Goal: Task Accomplishment & Management: Use online tool/utility

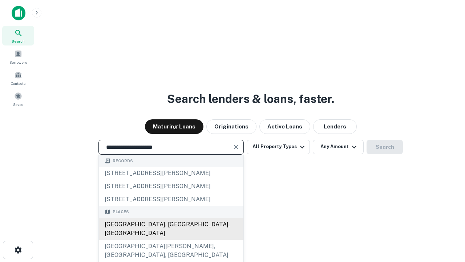
click at [171, 239] on div "[GEOGRAPHIC_DATA], [GEOGRAPHIC_DATA], [GEOGRAPHIC_DATA]" at bounding box center [171, 229] width 145 height 22
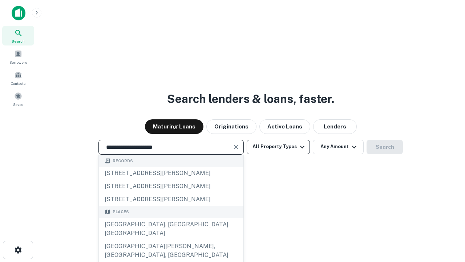
type input "**********"
click at [278, 146] on button "All Property Types" at bounding box center [278, 147] width 63 height 15
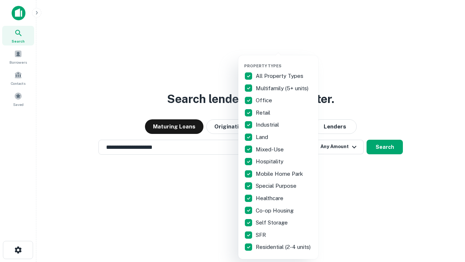
click at [284, 61] on button "button" at bounding box center [284, 61] width 80 height 0
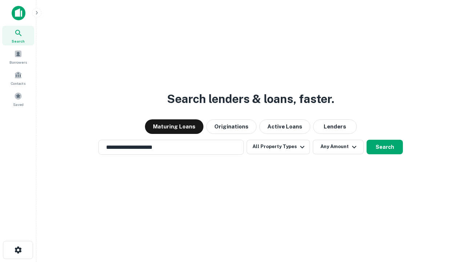
scroll to position [11, 0]
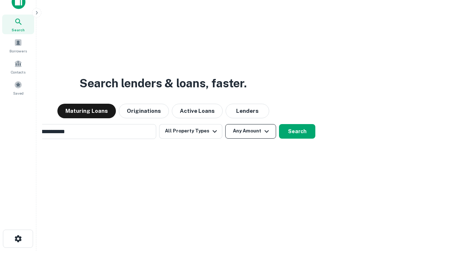
click at [225, 124] on button "Any Amount" at bounding box center [250, 131] width 51 height 15
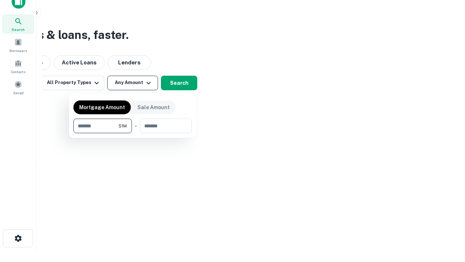
type input "*******"
click at [133, 133] on button "button" at bounding box center [132, 133] width 118 height 0
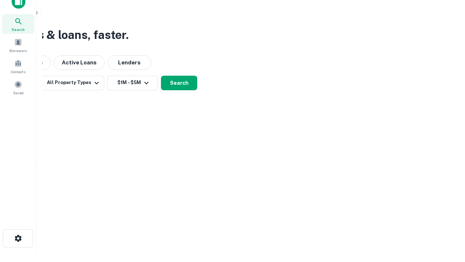
scroll to position [11, 0]
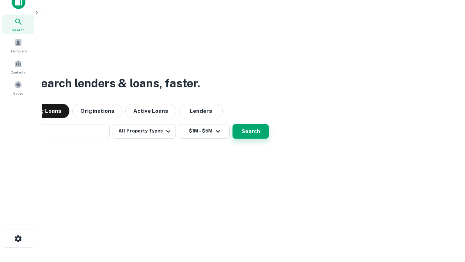
click at [233, 124] on button "Search" at bounding box center [251, 131] width 36 height 15
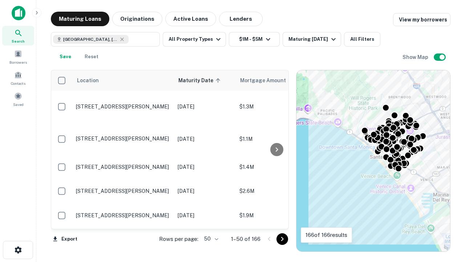
click at [210, 238] on body "Search Borrowers Contacts Saved Maturing Loans Originations Active Loans Lender…" at bounding box center [232, 131] width 465 height 262
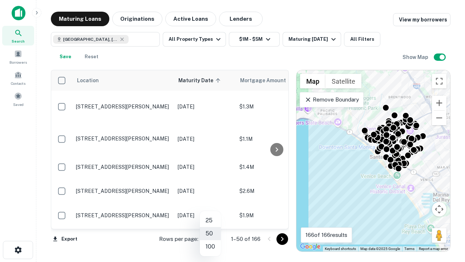
click at [210, 220] on li "25" at bounding box center [210, 220] width 21 height 13
